Goal: Task Accomplishment & Management: Use online tool/utility

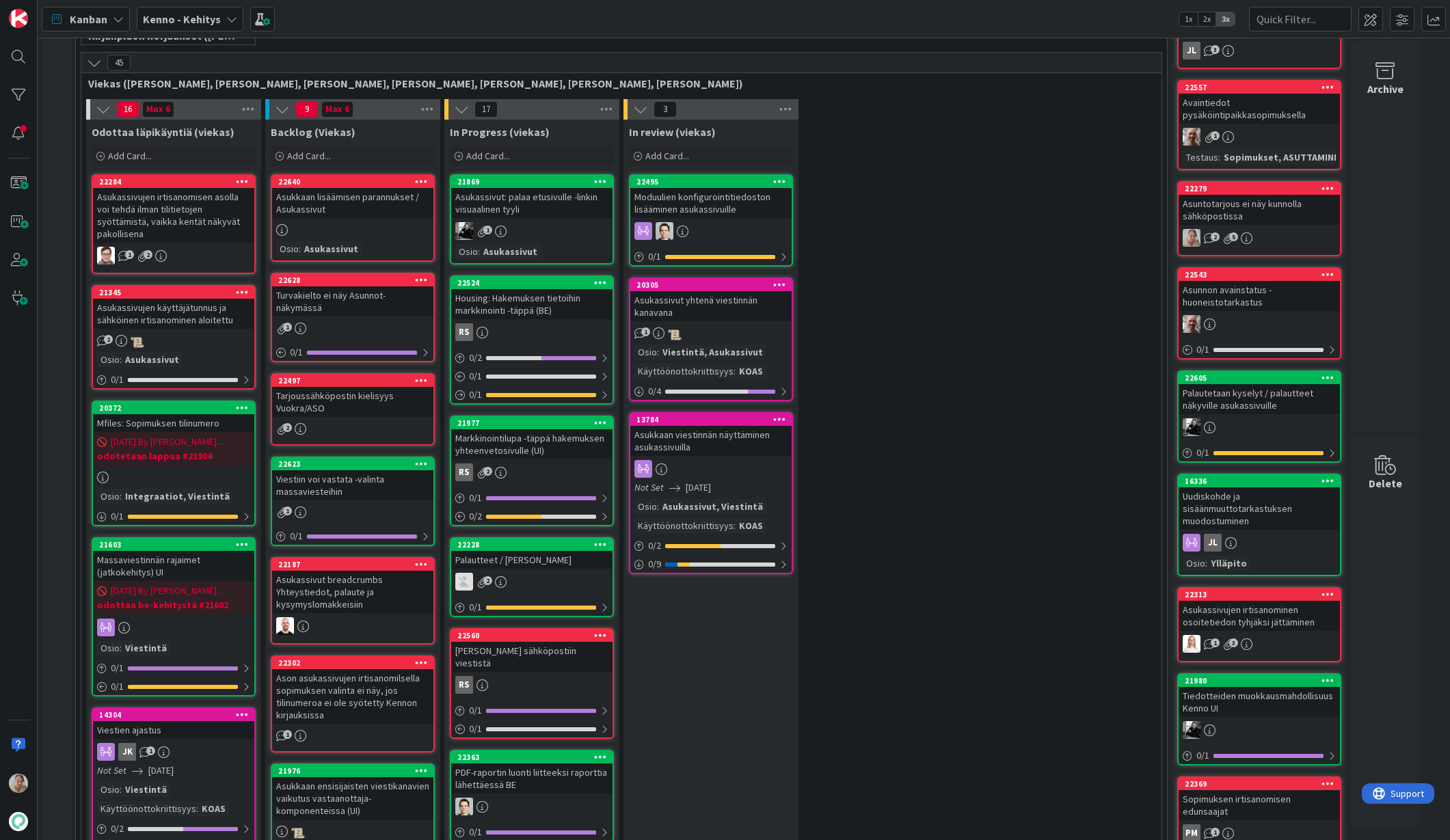
scroll to position [323, 0]
click at [1327, 188] on icon at bounding box center [1328, 189] width 13 height 10
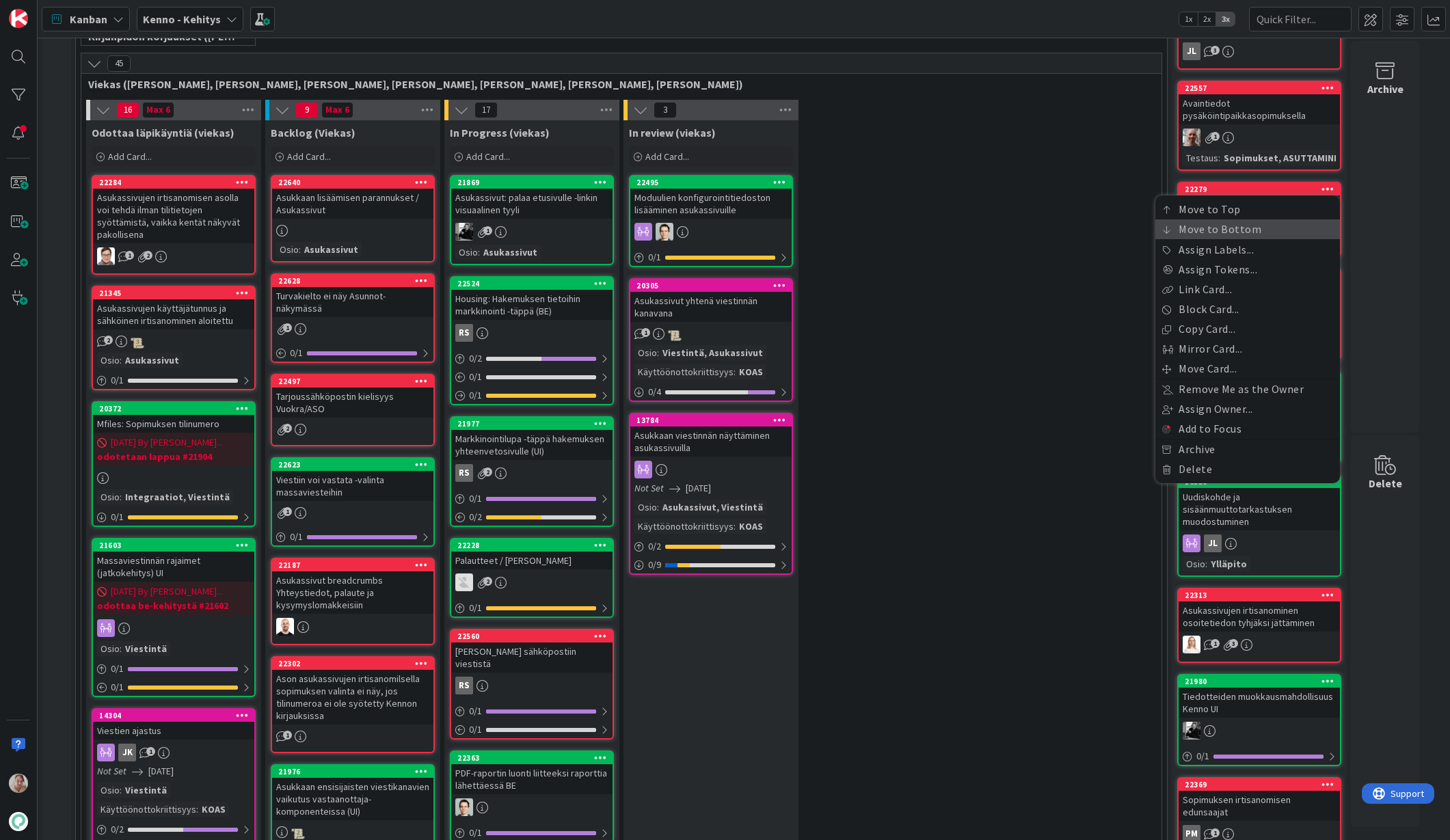
click at [1243, 230] on link "Move to Bottom" at bounding box center [1248, 230] width 185 height 20
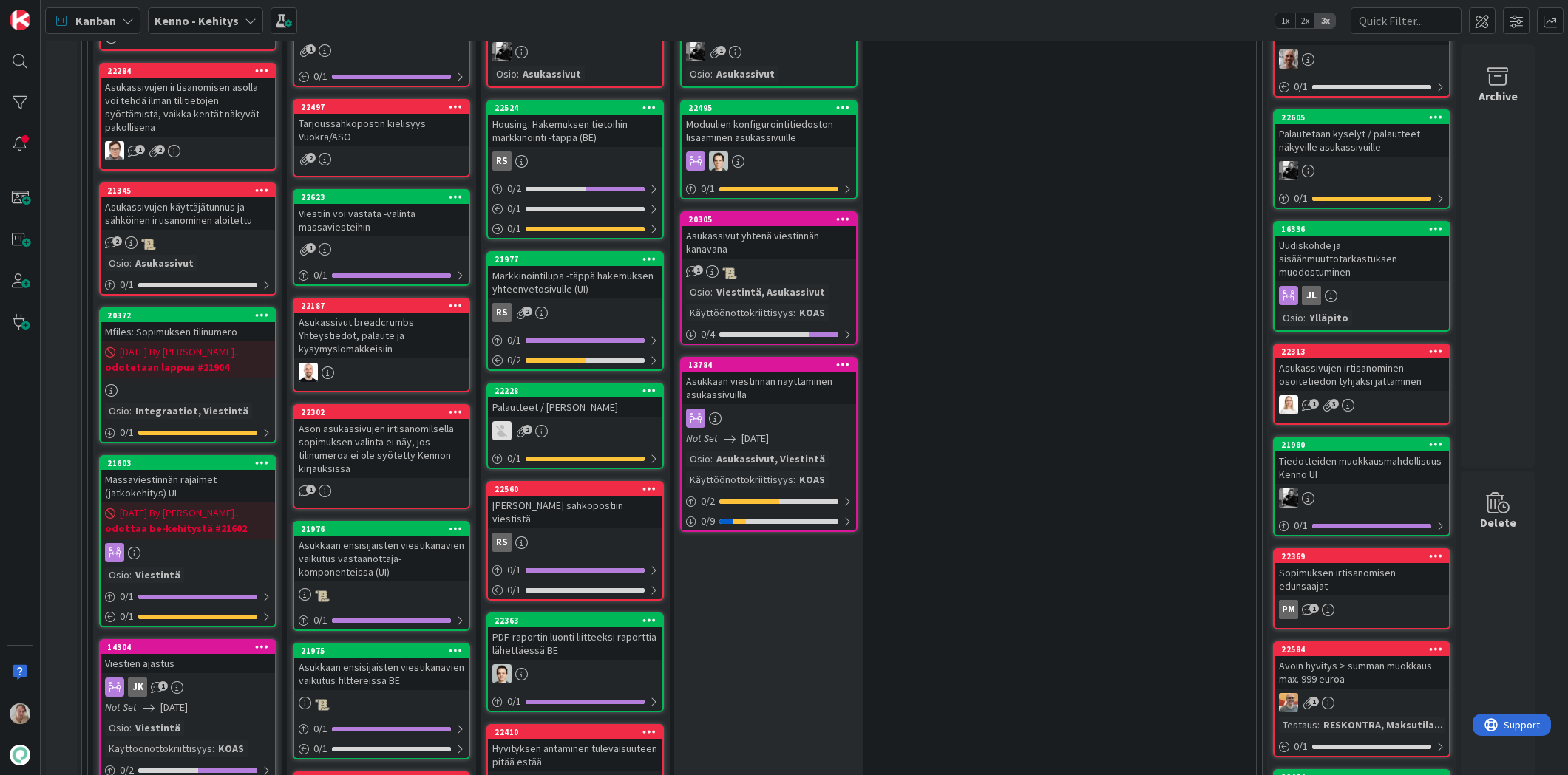
scroll to position [188, 0]
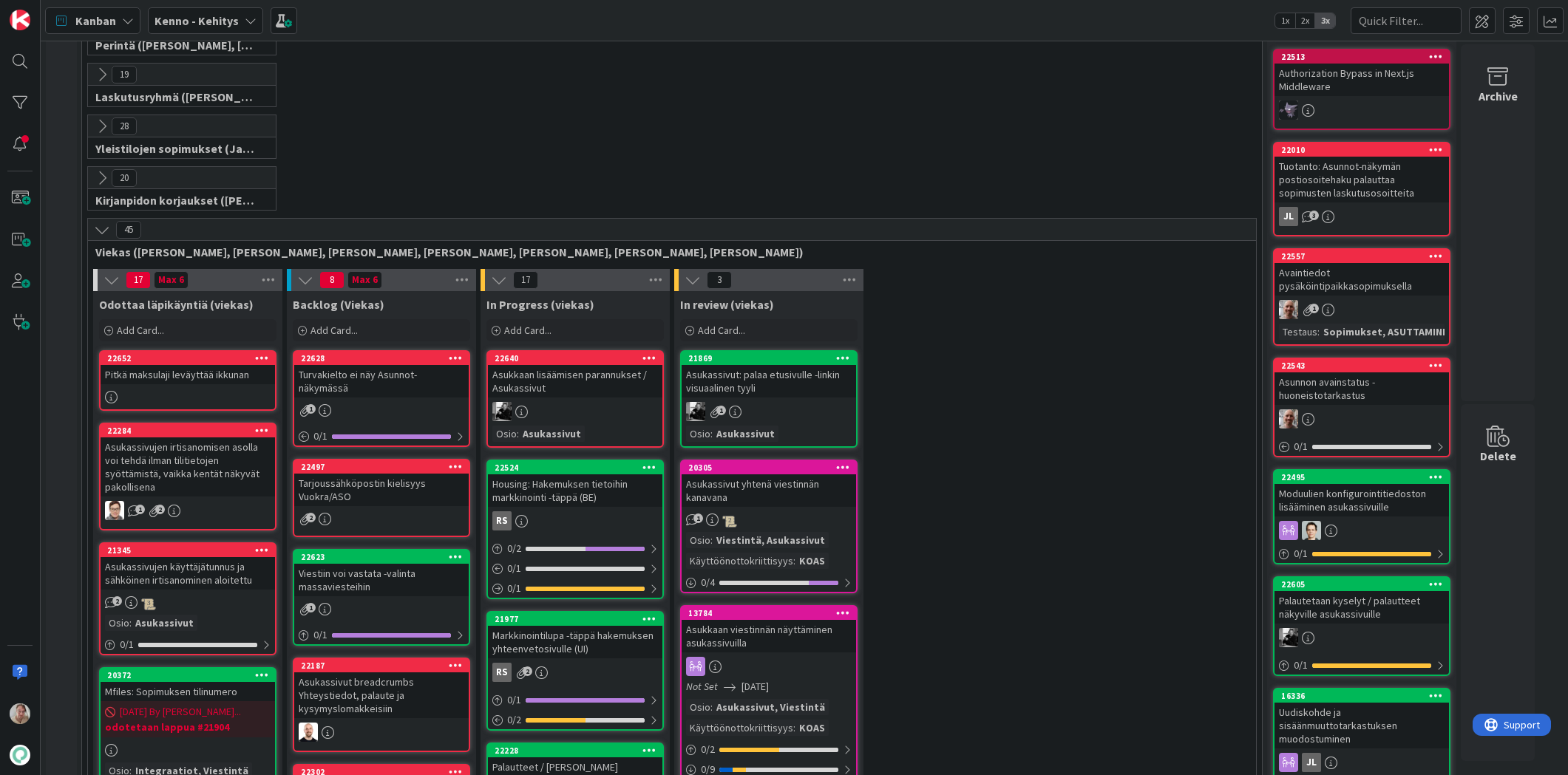
click at [1434, 475] on icon at bounding box center [1436, 477] width 14 height 11
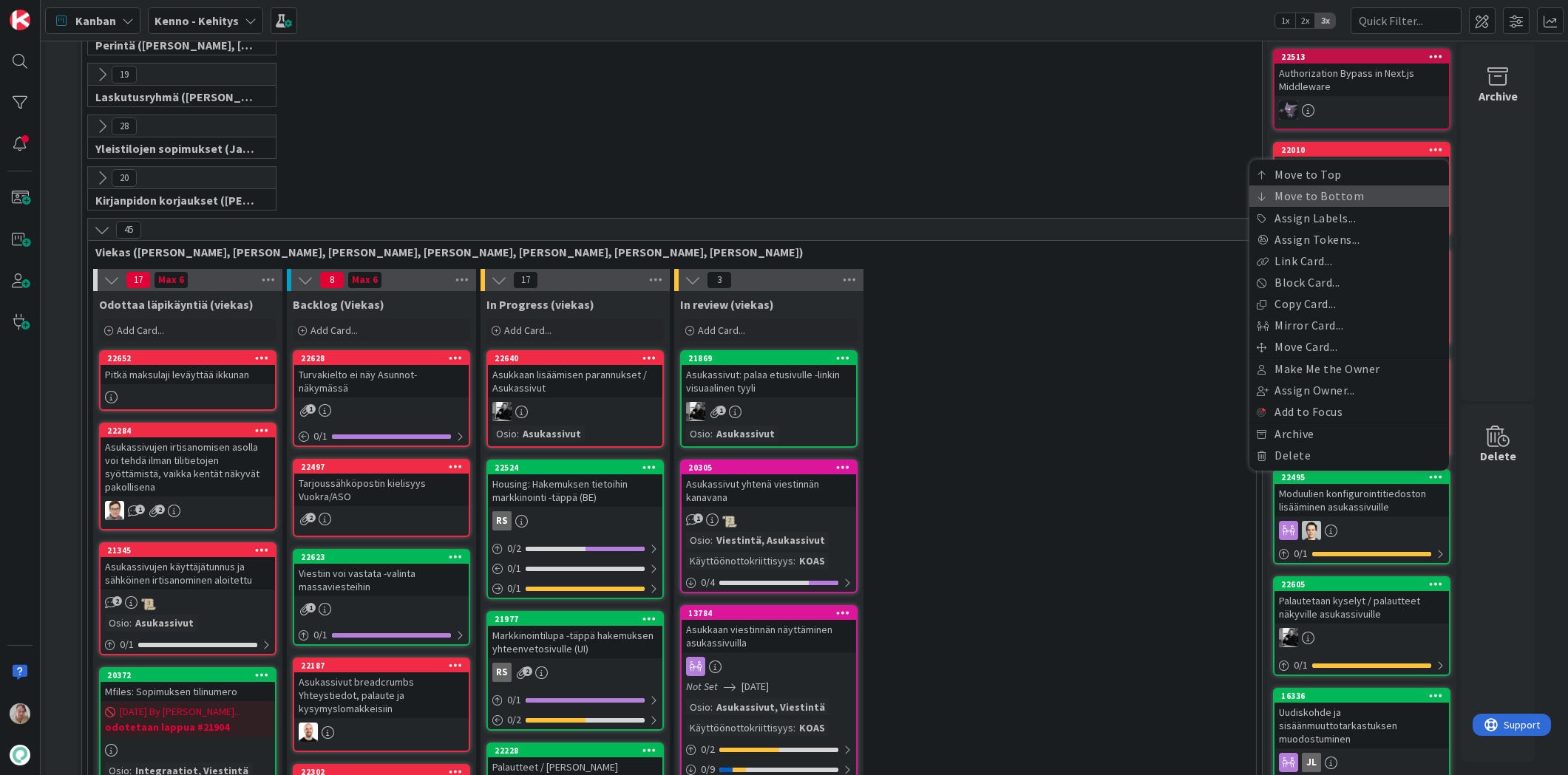
click at [1321, 191] on link "Move to Bottom" at bounding box center [1350, 196] width 200 height 21
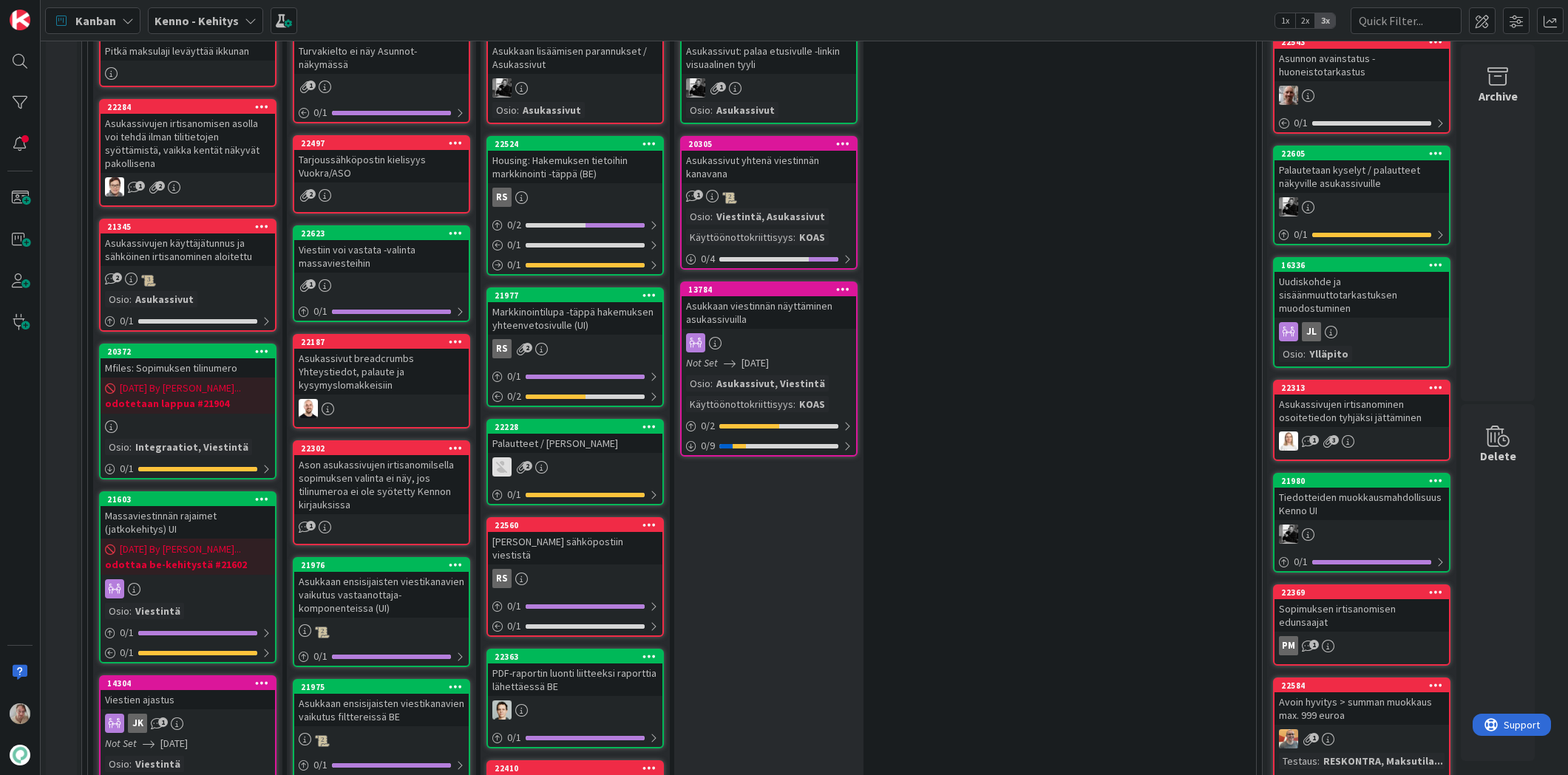
scroll to position [151, 0]
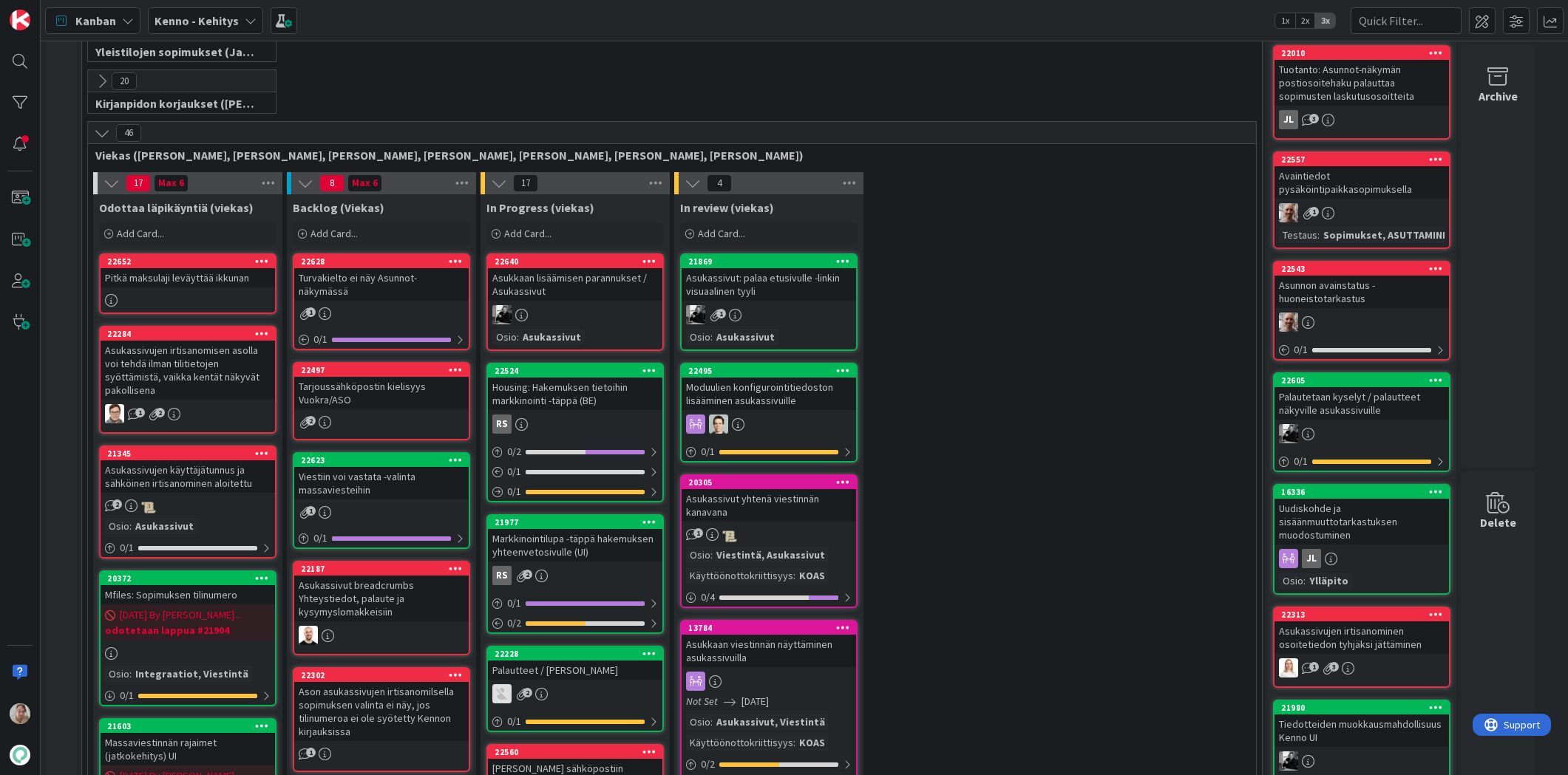
scroll to position [462, 0]
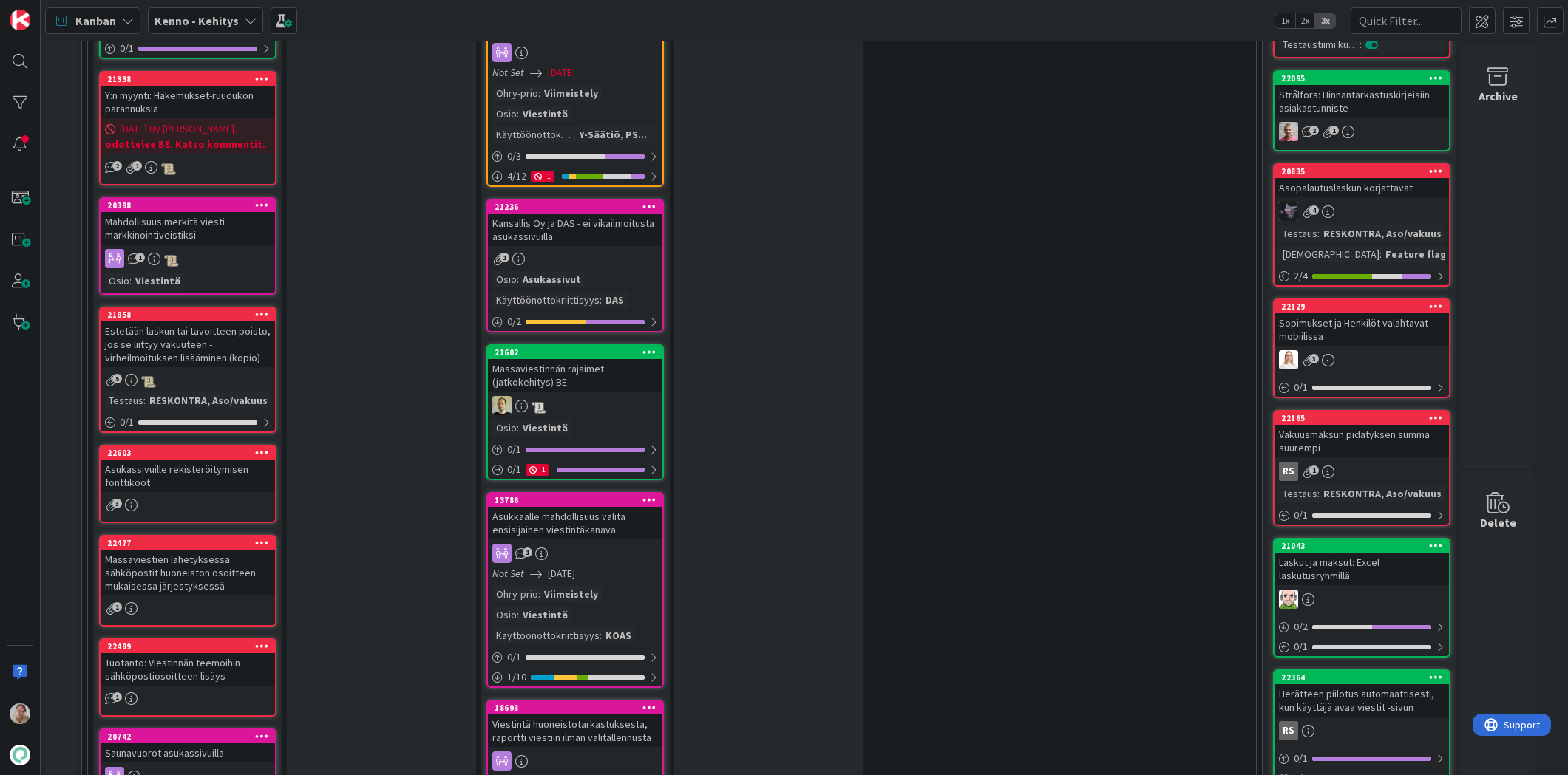
scroll to position [956, 0]
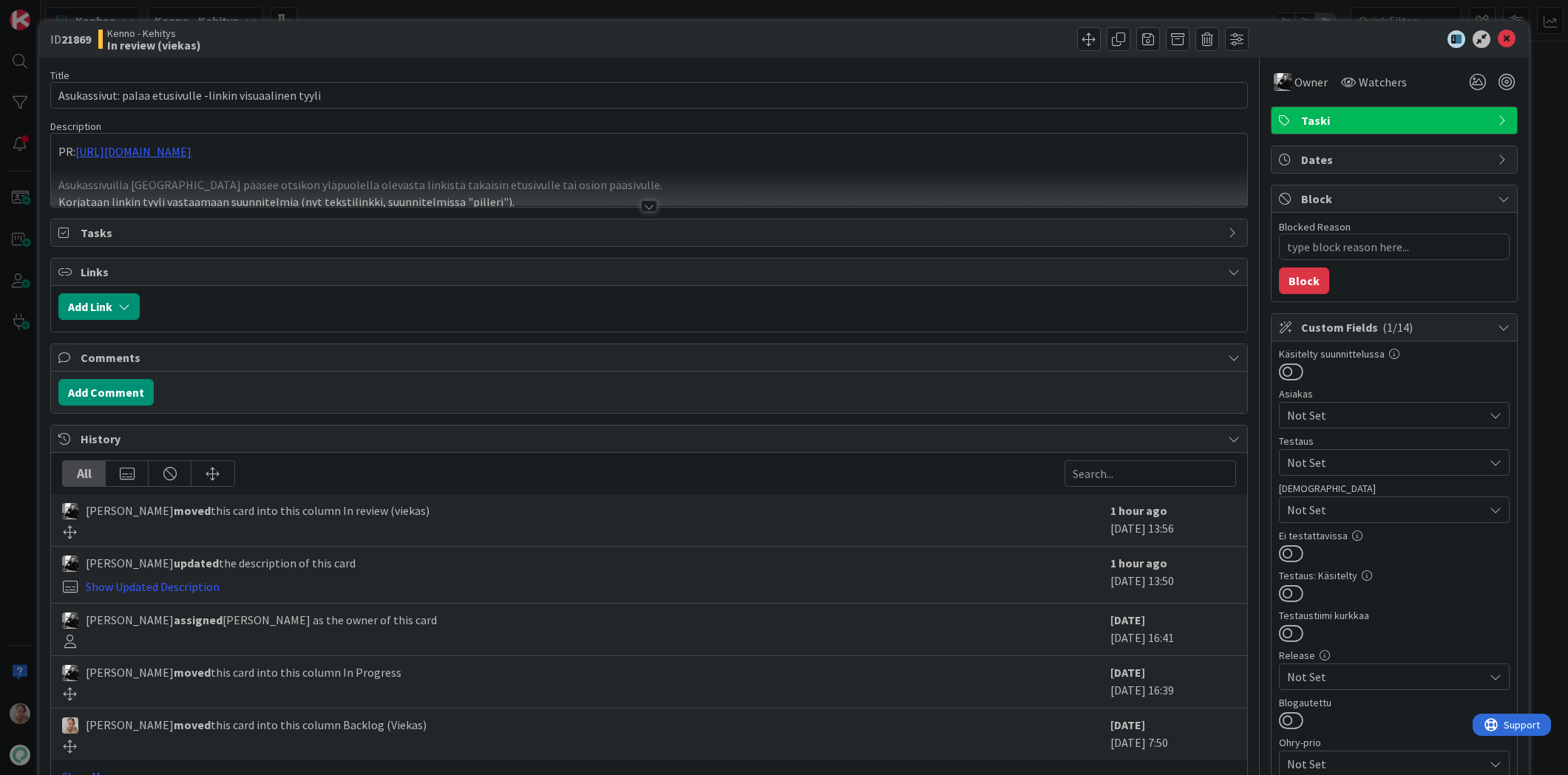
click at [443, 184] on div at bounding box center [649, 188] width 1196 height 38
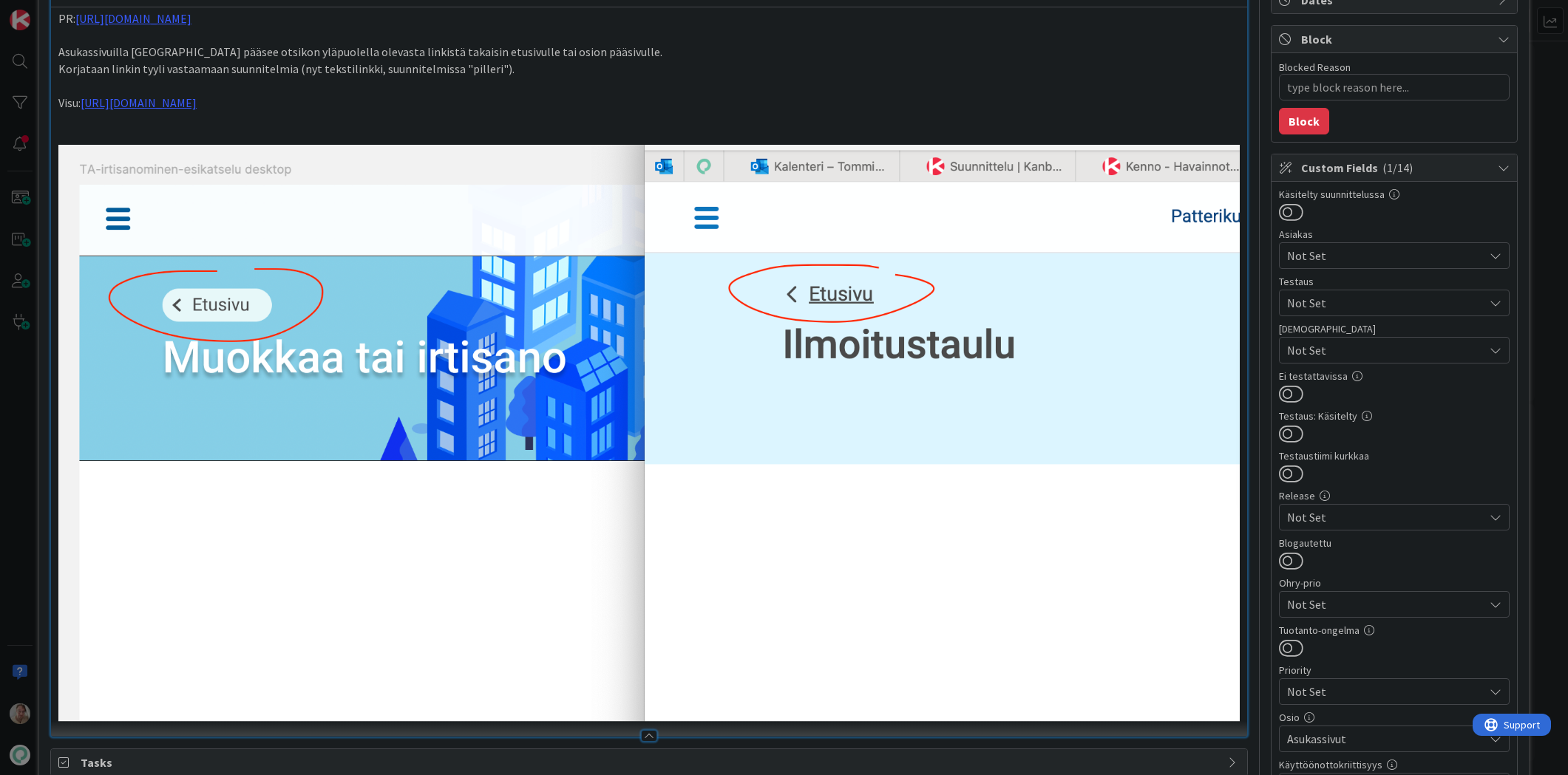
scroll to position [45, 0]
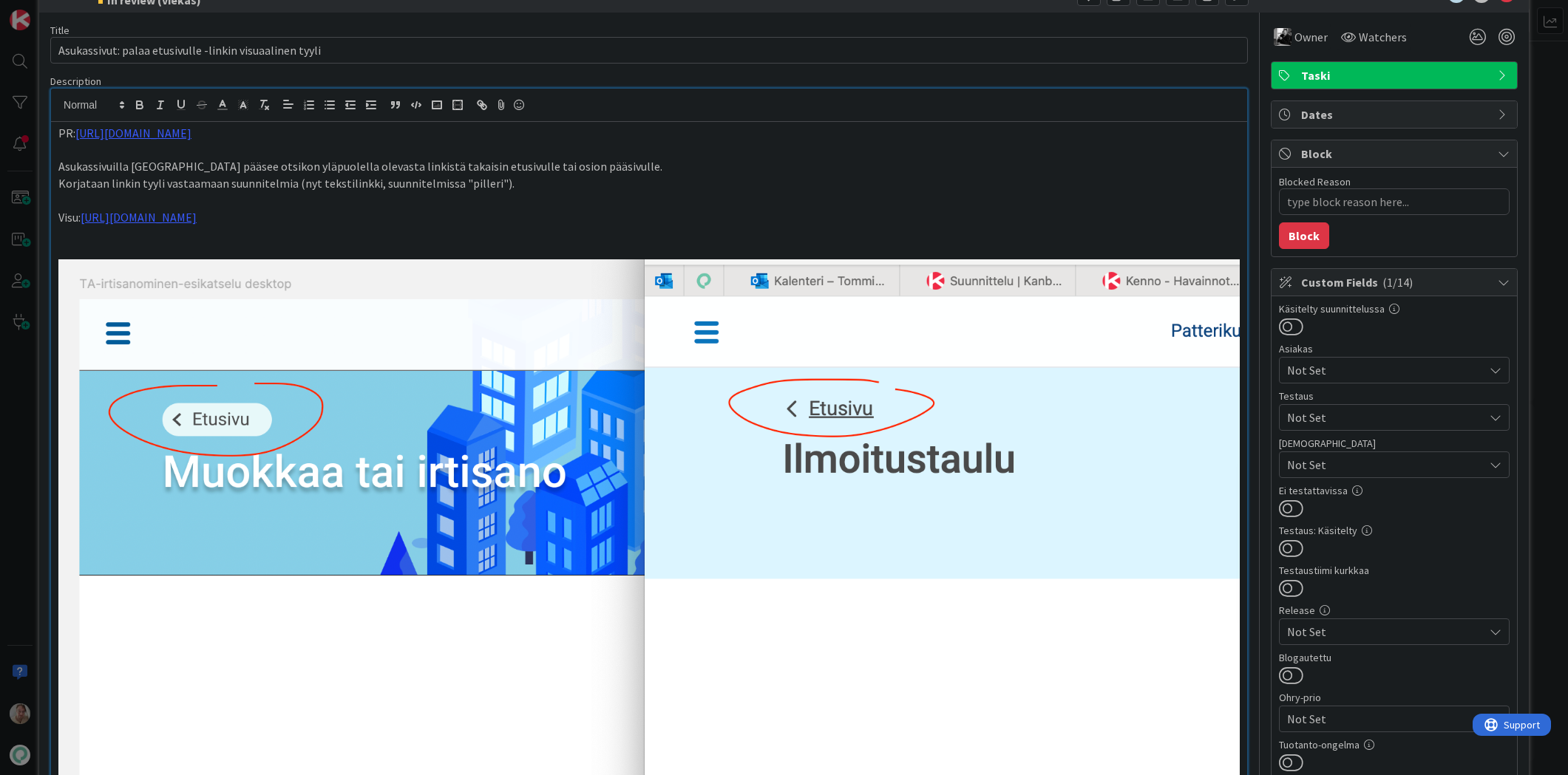
type textarea "x"
